Goal: Information Seeking & Learning: Learn about a topic

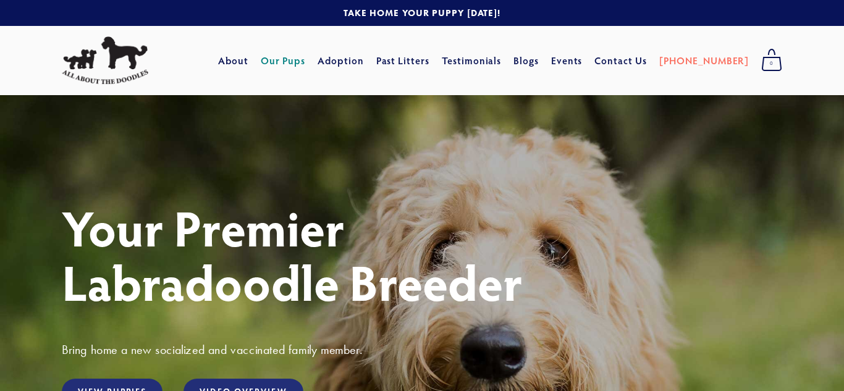
click at [306, 64] on link "Our Pups" at bounding box center [283, 60] width 45 height 22
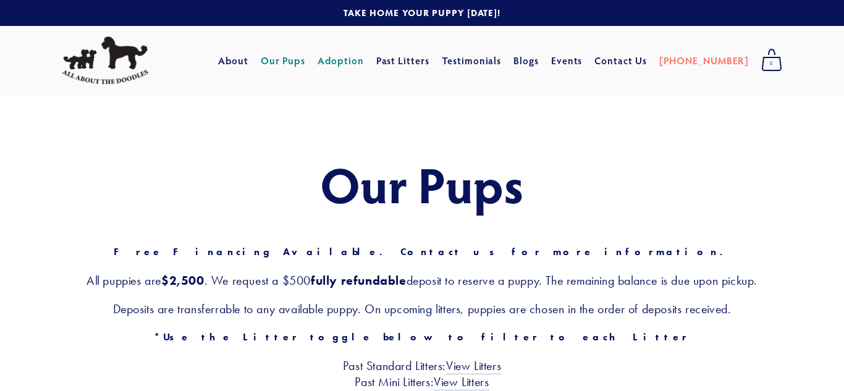
click at [364, 62] on link "Adoption" at bounding box center [340, 60] width 46 height 22
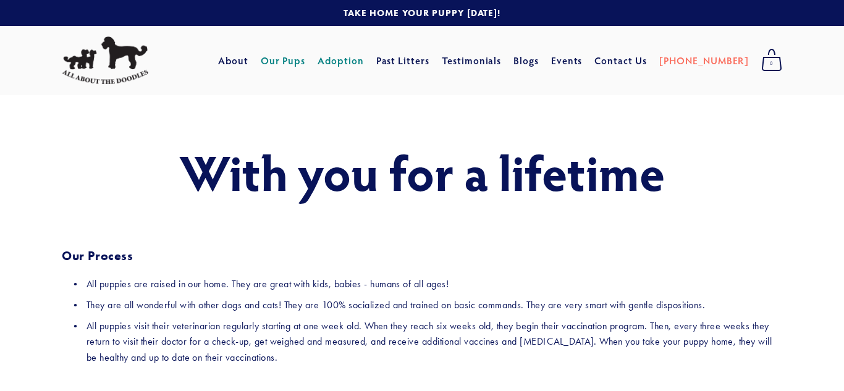
click at [299, 53] on link "Our Pups" at bounding box center [283, 60] width 45 height 22
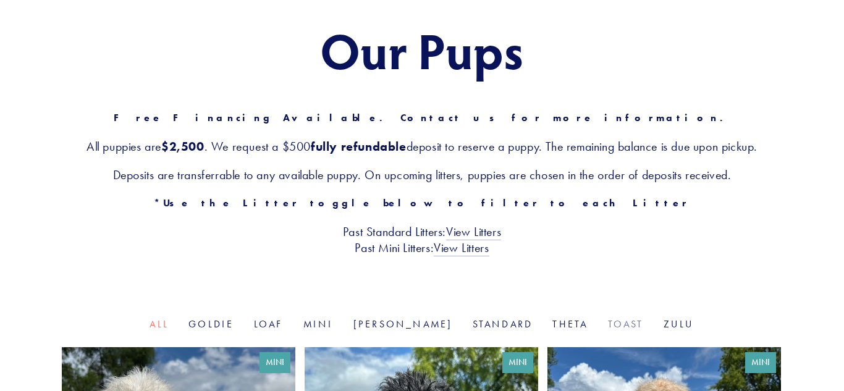
click at [608, 323] on link "Toast" at bounding box center [626, 324] width 36 height 12
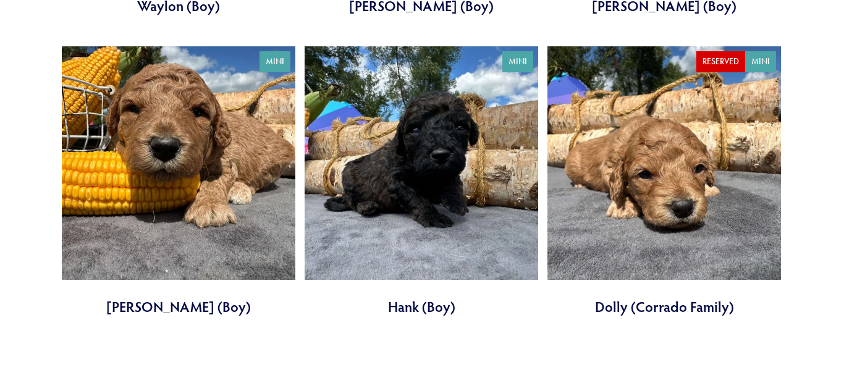
scroll to position [737, 0]
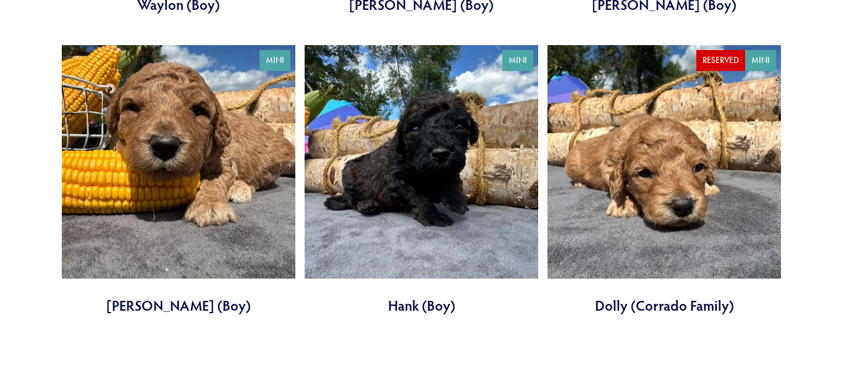
click at [736, 273] on link at bounding box center [663, 180] width 233 height 270
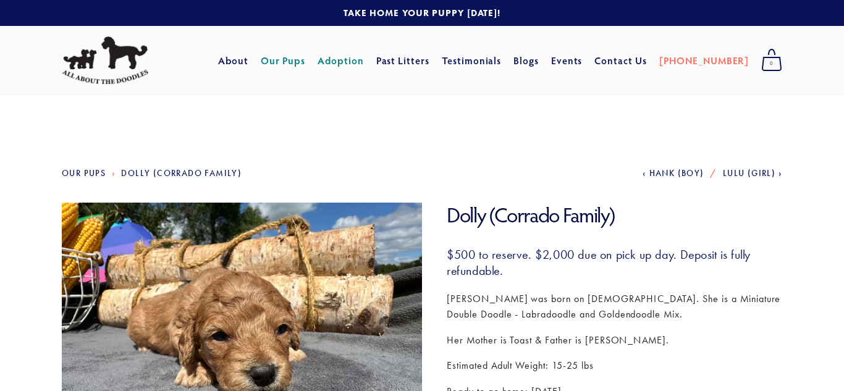
click at [364, 64] on link "Adoption" at bounding box center [340, 60] width 46 height 22
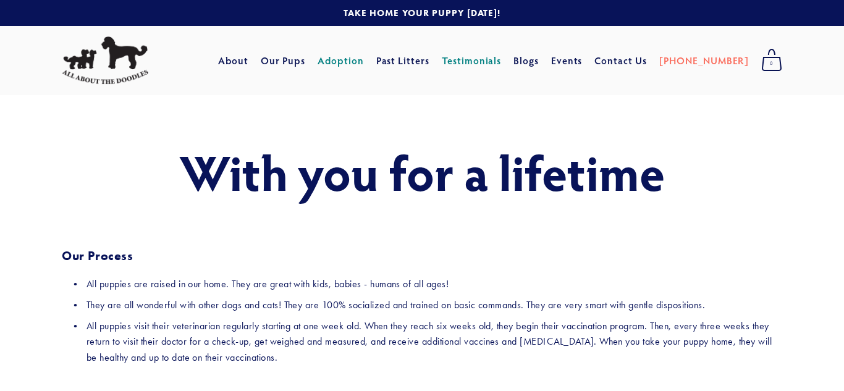
click at [501, 65] on link "Testimonials" at bounding box center [472, 60] width 60 height 22
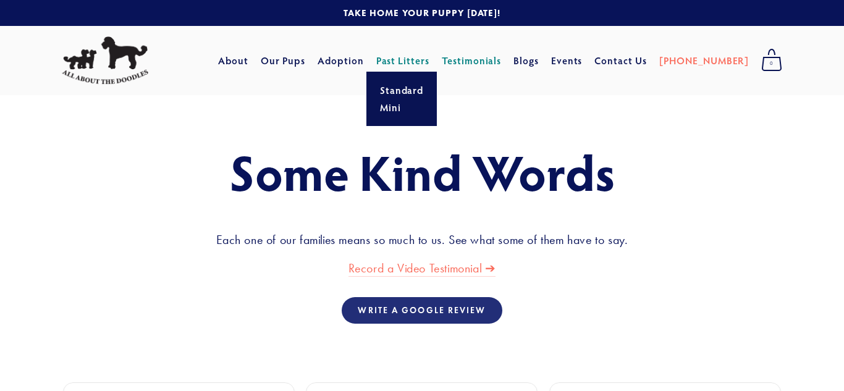
click at [430, 60] on link "Past Litters" at bounding box center [403, 60] width 54 height 13
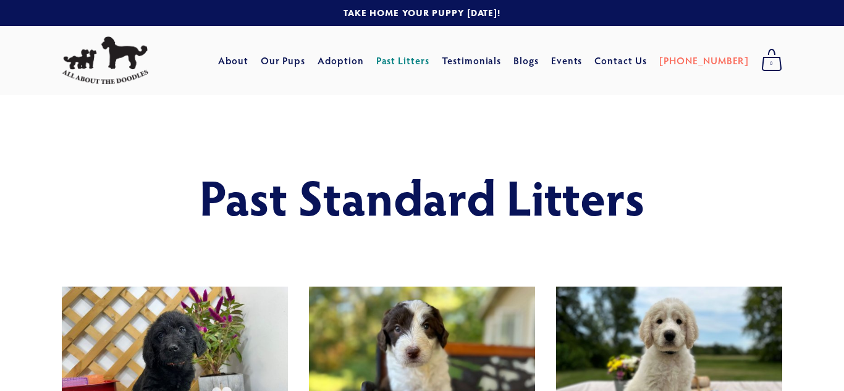
click at [120, 59] on img at bounding box center [105, 60] width 86 height 48
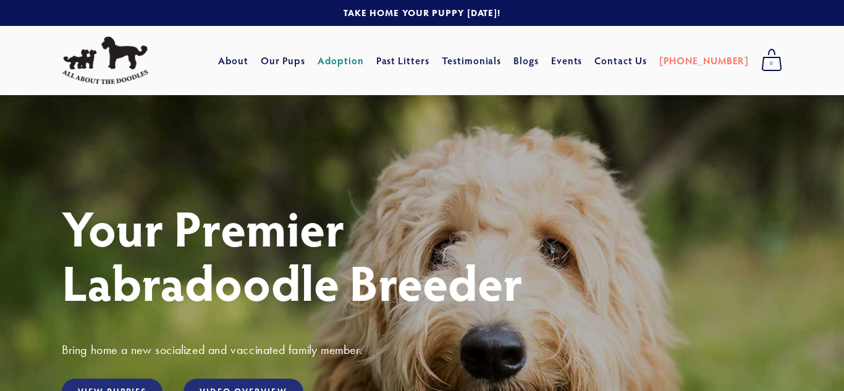
click at [364, 64] on link "Adoption" at bounding box center [340, 60] width 46 height 22
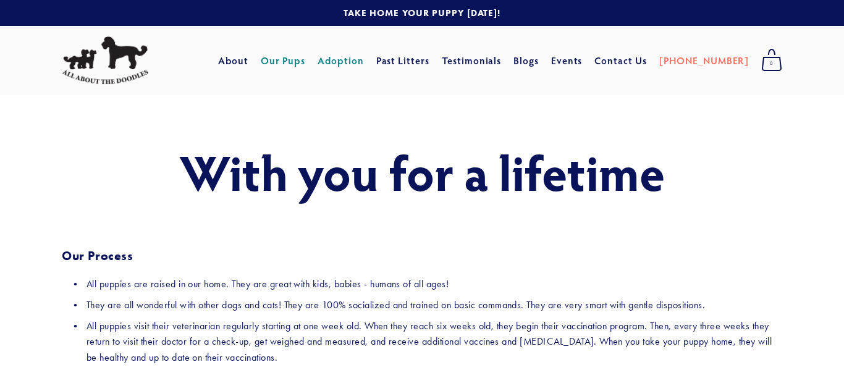
click at [304, 52] on link "Our Pups" at bounding box center [283, 60] width 45 height 22
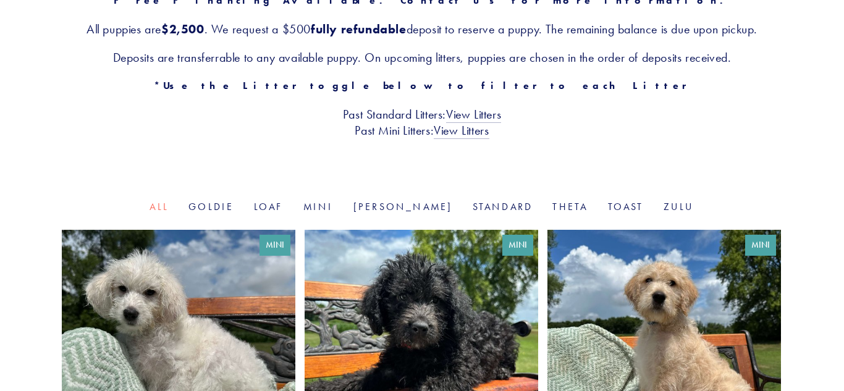
scroll to position [283, 0]
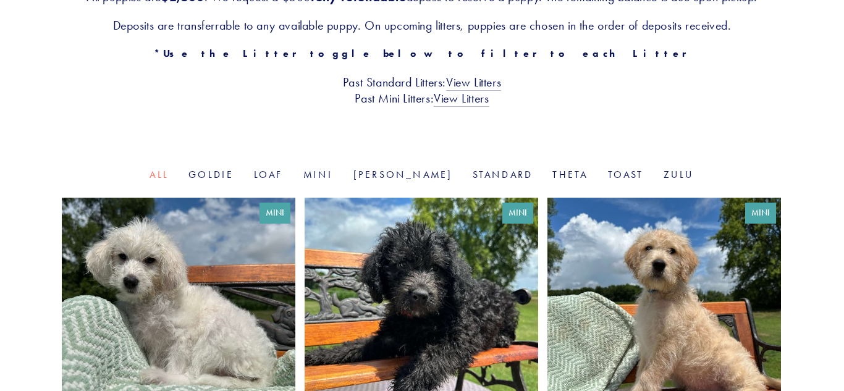
click at [608, 175] on link "Toast" at bounding box center [626, 175] width 36 height 12
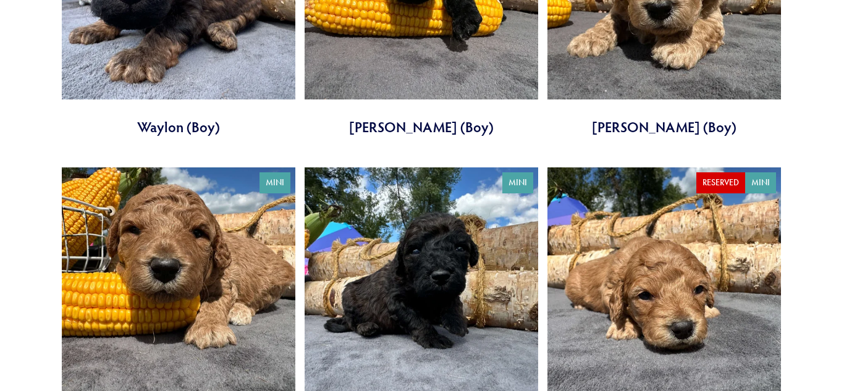
scroll to position [673, 0]
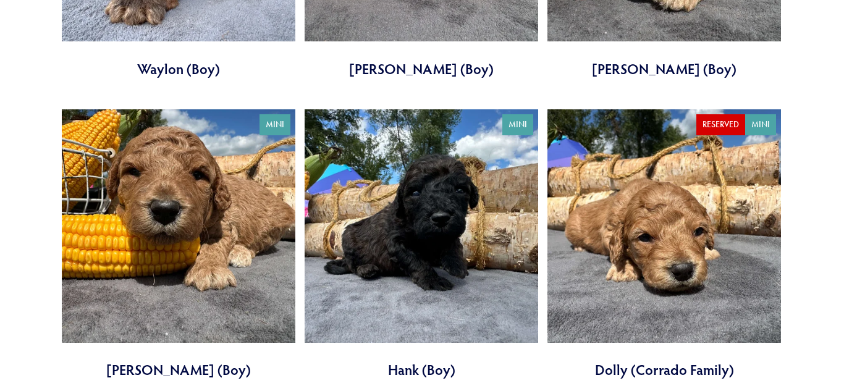
click at [668, 226] on link at bounding box center [663, 244] width 233 height 270
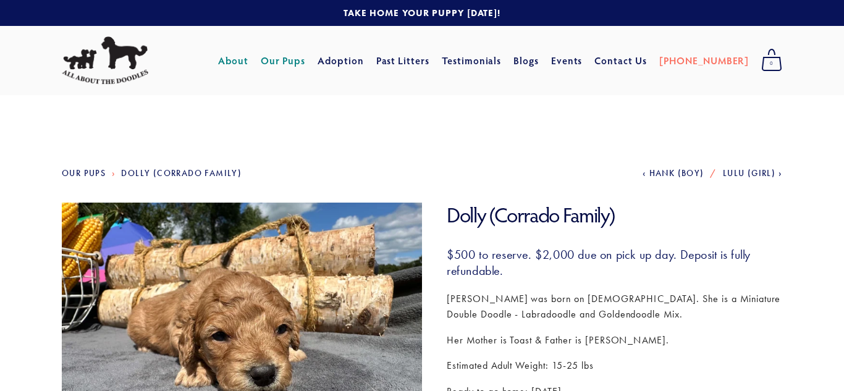
click at [248, 66] on link "About" at bounding box center [233, 60] width 30 height 22
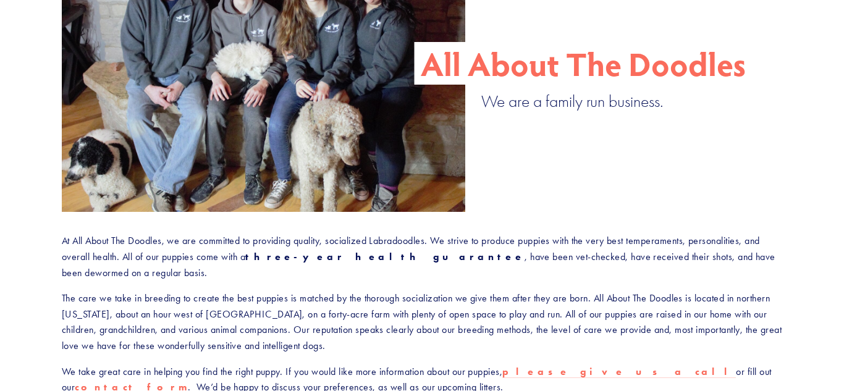
scroll to position [249, 0]
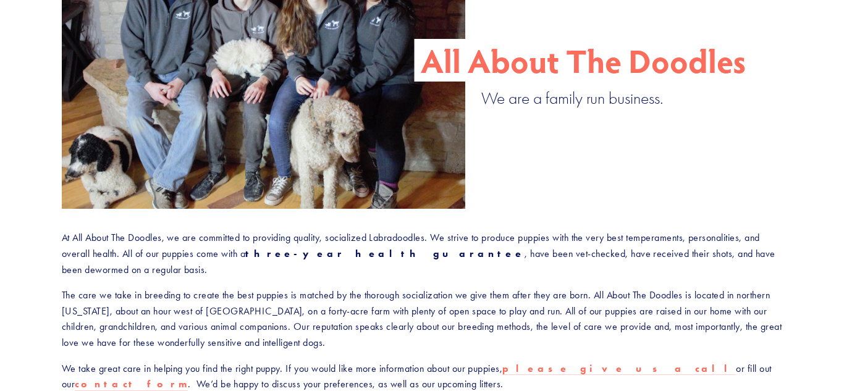
click at [246, 101] on div at bounding box center [263, 74] width 403 height 269
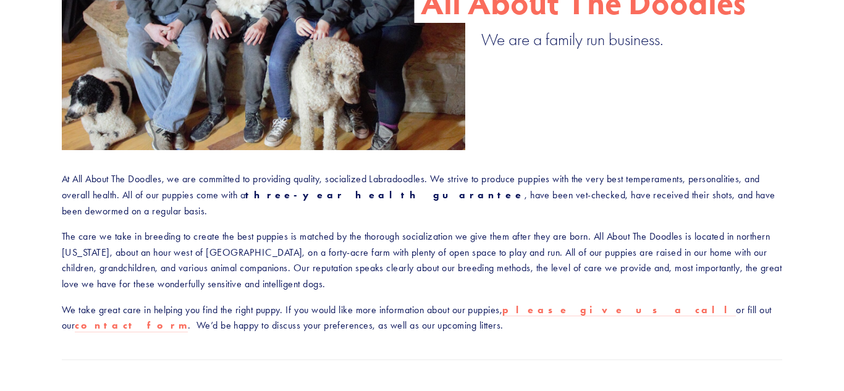
scroll to position [0, 0]
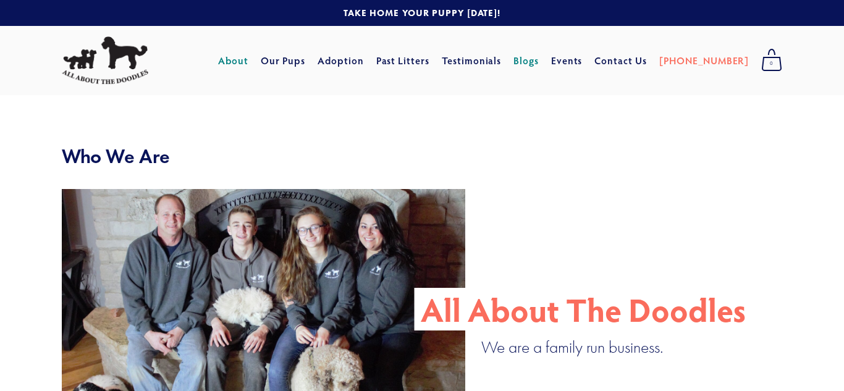
click at [539, 55] on link "Blogs" at bounding box center [525, 60] width 25 height 22
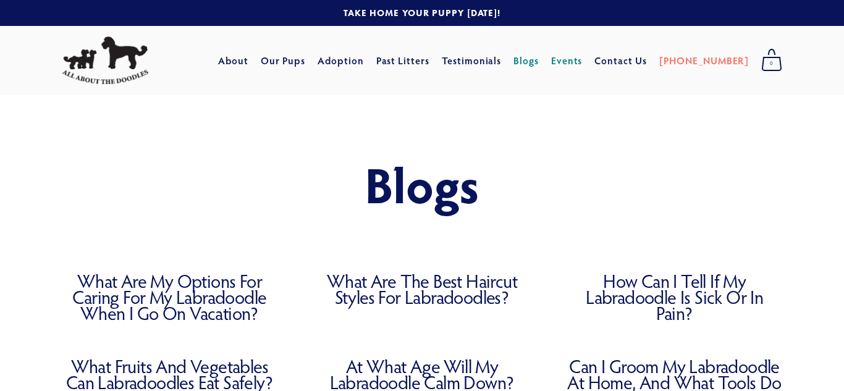
click at [582, 68] on link "Events" at bounding box center [566, 60] width 31 height 22
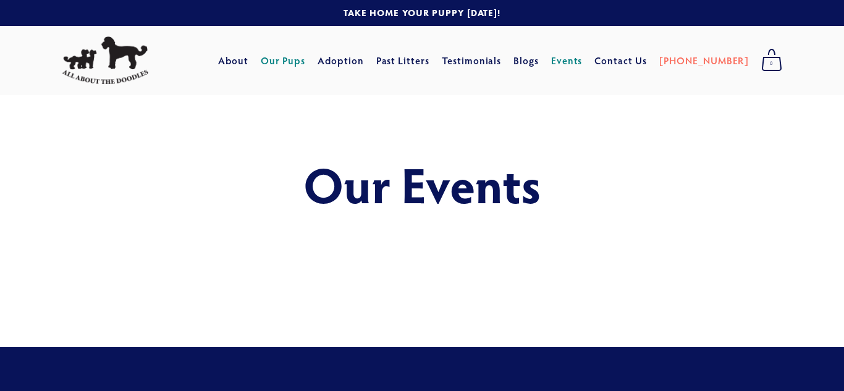
click at [304, 61] on link "Our Pups" at bounding box center [283, 60] width 45 height 22
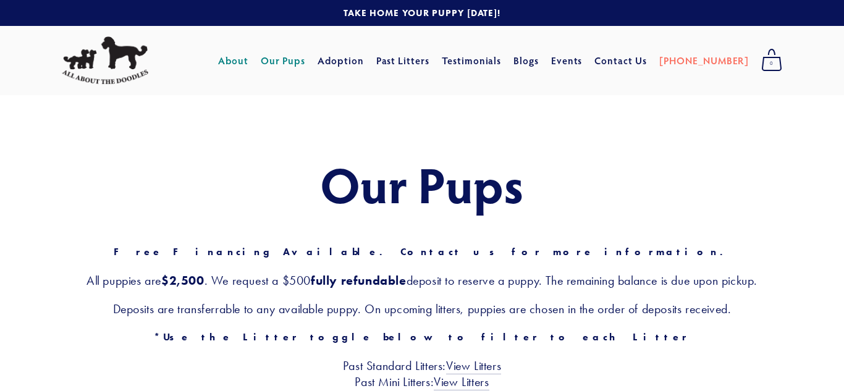
click at [248, 69] on link "About" at bounding box center [233, 60] width 30 height 22
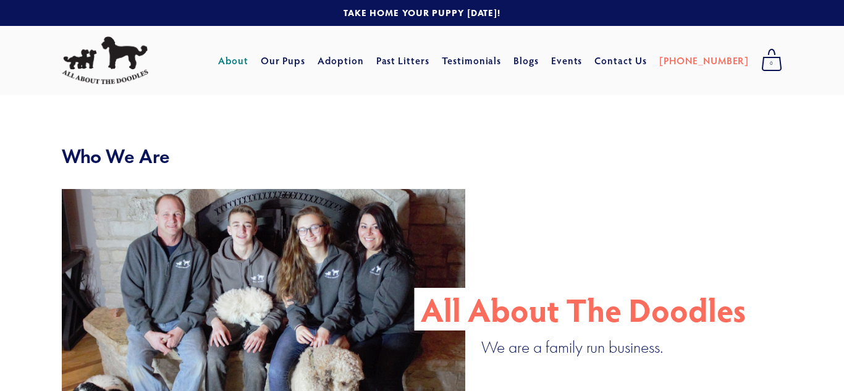
click at [427, 84] on div "Cart 0 About Our Pups Adoption Past Litters Standard Mini Testimonials Blogs Ev…" at bounding box center [422, 60] width 844 height 69
click at [306, 61] on link "Our Pups" at bounding box center [283, 60] width 45 height 22
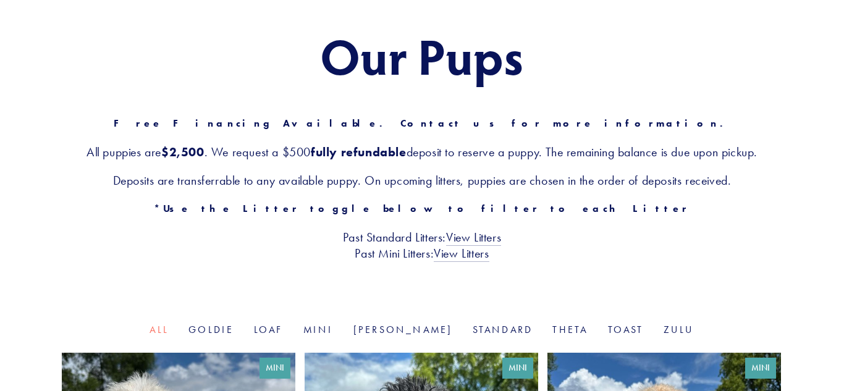
scroll to position [133, 0]
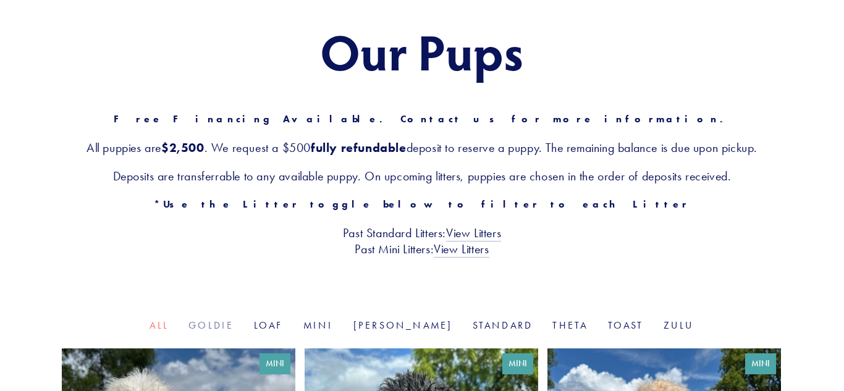
click at [233, 323] on link "Goldie" at bounding box center [210, 325] width 45 height 12
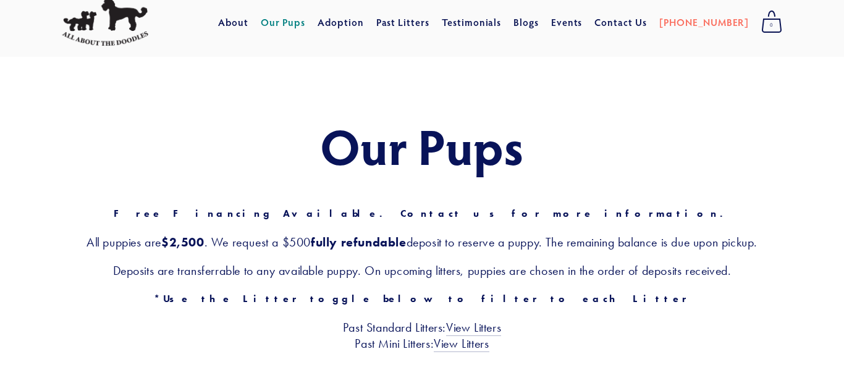
scroll to position [5, 0]
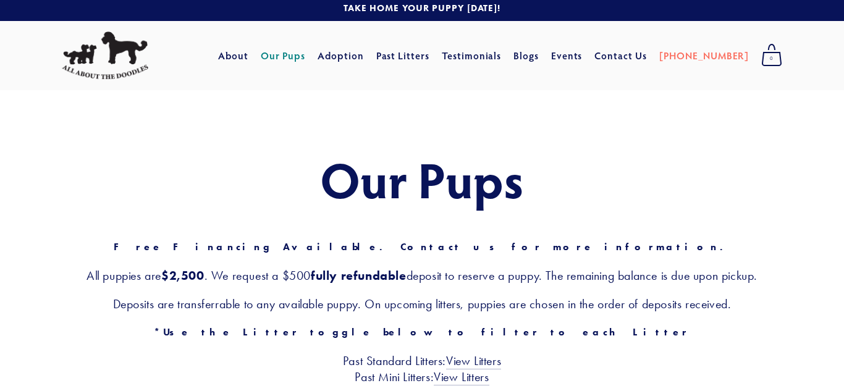
click at [152, 34] on link at bounding box center [105, 55] width 99 height 57
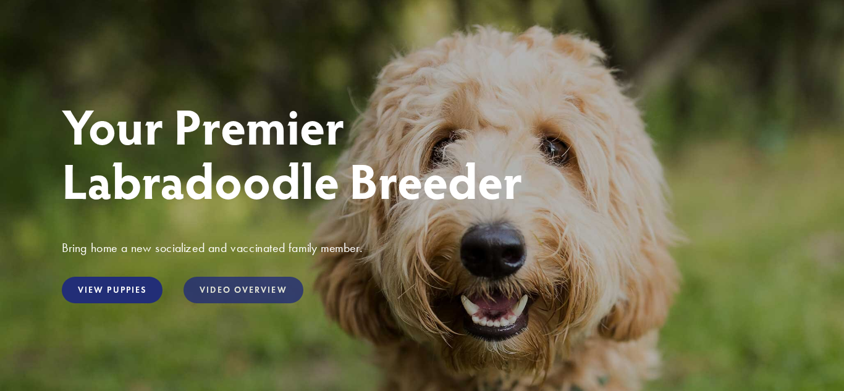
click at [262, 287] on link "Video Overview" at bounding box center [242, 290] width 119 height 27
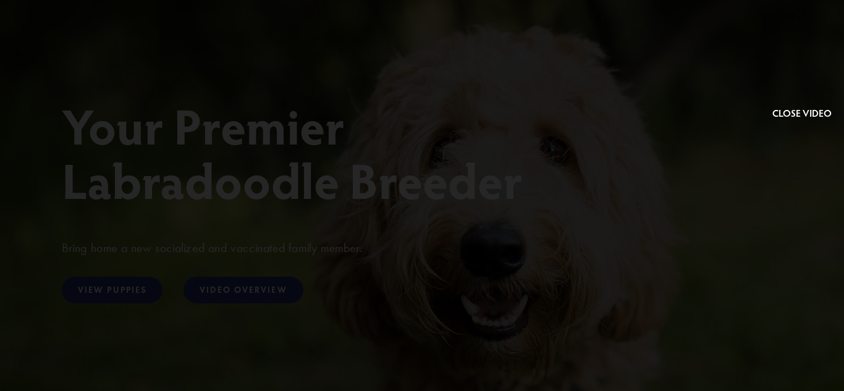
click at [787, 111] on button at bounding box center [801, 66] width 59 height 109
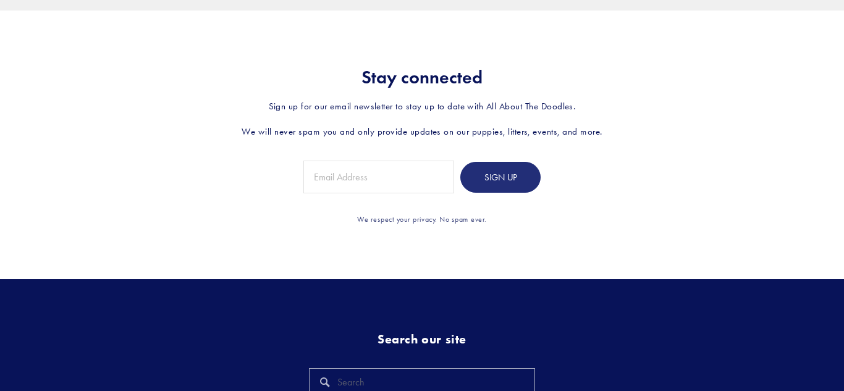
scroll to position [3670, 0]
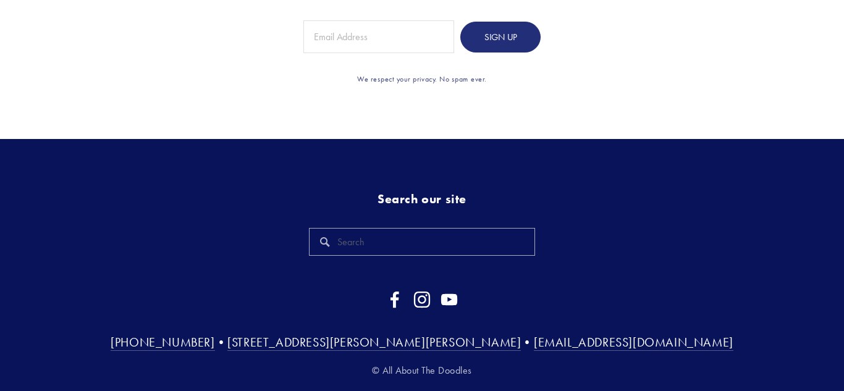
scroll to position [3652, 0]
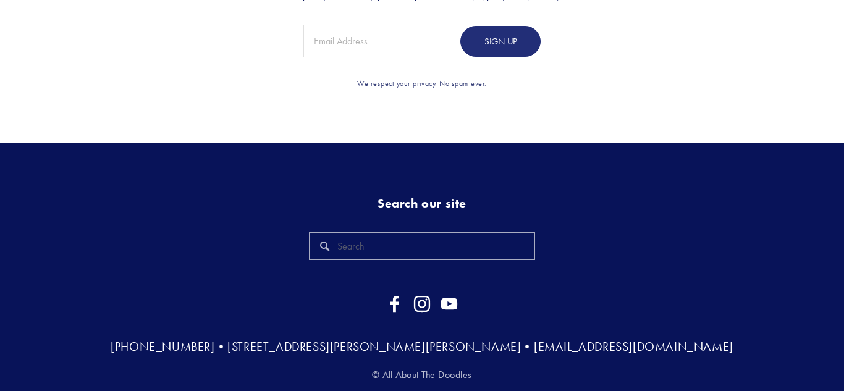
click at [497, 72] on div "Stay connected Sign up for our email newsletter to stay up to date with All Abo…" at bounding box center [422, 9] width 844 height 269
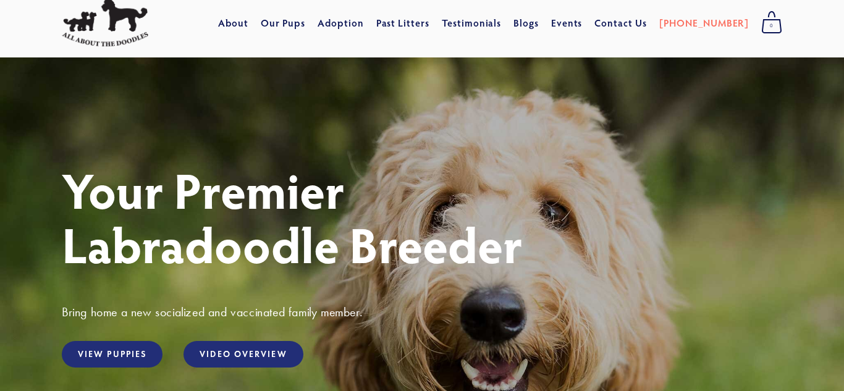
scroll to position [0, 0]
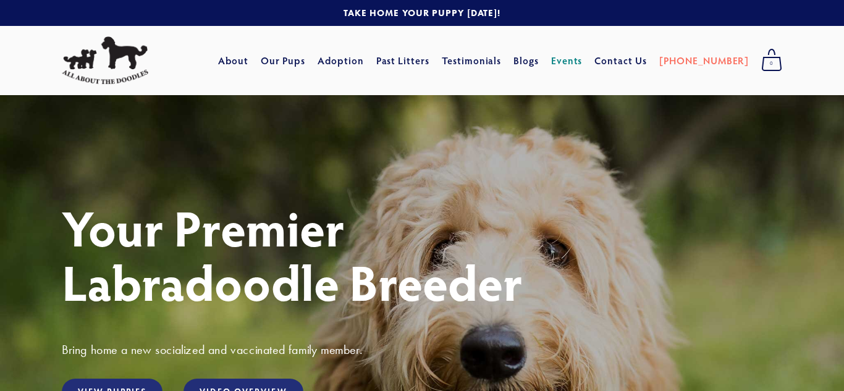
click at [582, 62] on link "Events" at bounding box center [566, 60] width 31 height 22
click at [493, 10] on link at bounding box center [422, 13] width 844 height 26
